Goal: Information Seeking & Learning: Learn about a topic

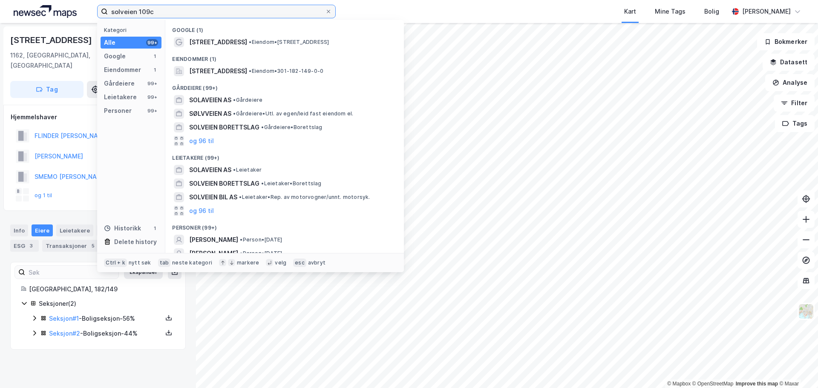
click at [162, 12] on input "solveien 109c" at bounding box center [216, 11] width 217 height 13
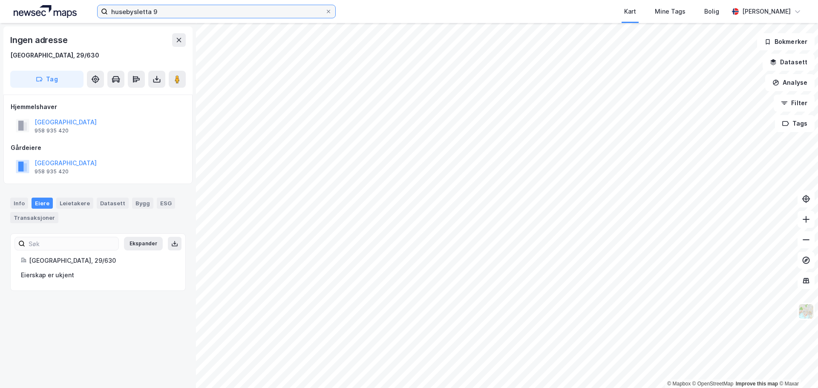
click at [171, 14] on input "husebysletta 9" at bounding box center [216, 11] width 217 height 13
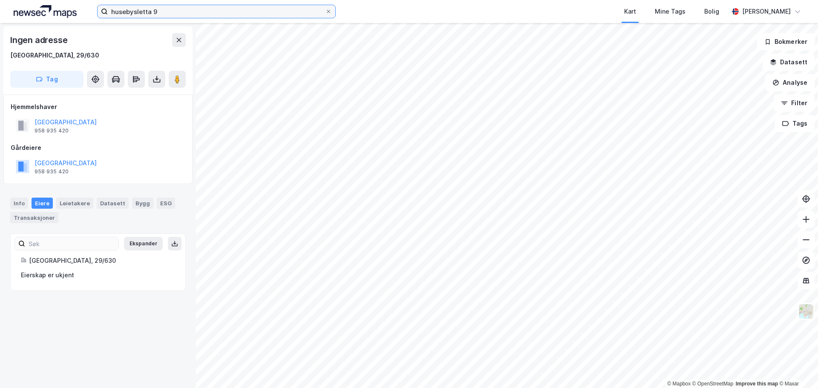
click at [171, 14] on input "husebysletta 9" at bounding box center [216, 11] width 217 height 13
click at [157, 9] on input "husebysletta 9" at bounding box center [216, 11] width 217 height 13
type input "husebysletta 9, lier"
click at [162, 10] on input "husebysletta 9, lier" at bounding box center [216, 11] width 217 height 13
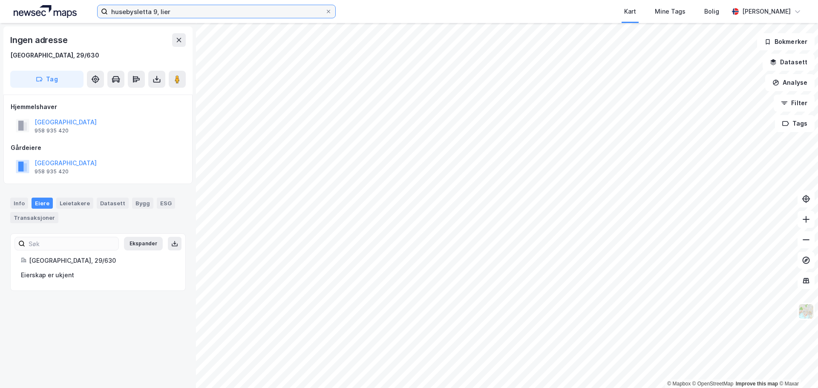
click at [162, 10] on input "husebysletta 9, lier" at bounding box center [216, 11] width 217 height 13
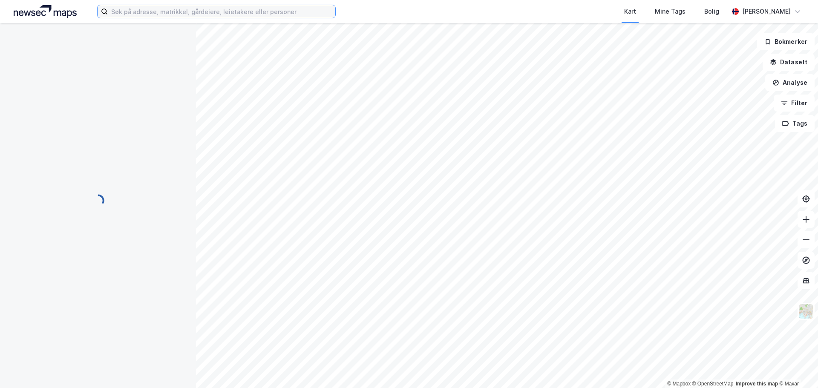
click at [144, 12] on input at bounding box center [222, 11] width 228 height 13
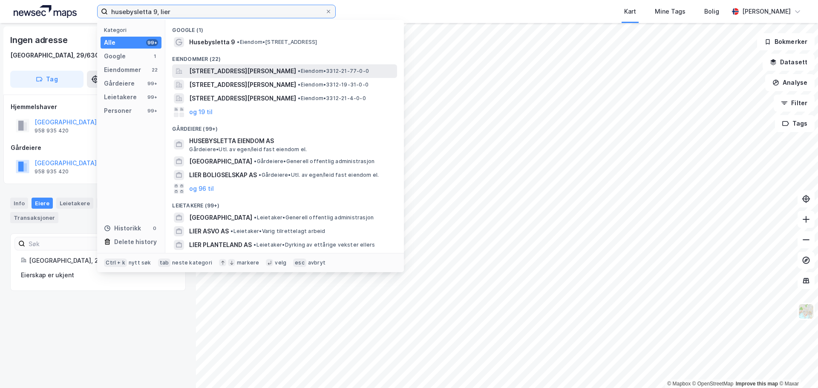
type input "husebysletta 9, lier"
click at [256, 71] on span "[STREET_ADDRESS][PERSON_NAME]" at bounding box center [242, 71] width 107 height 10
